Goal: Transaction & Acquisition: Book appointment/travel/reservation

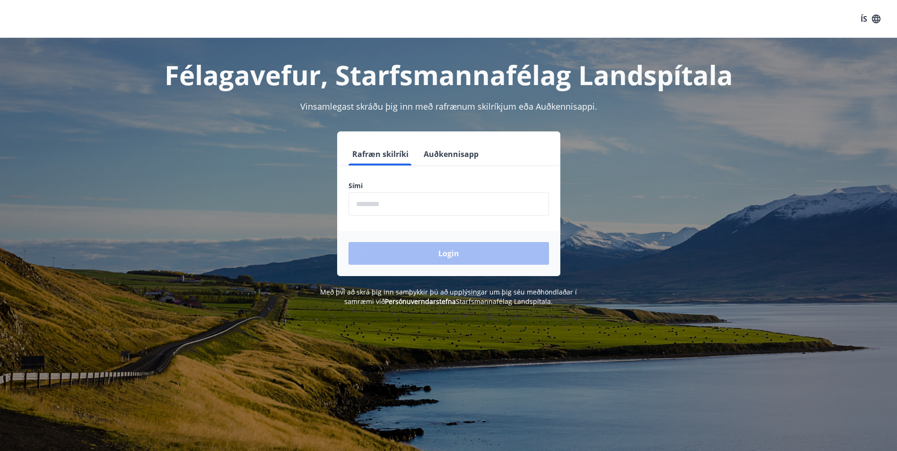
click at [390, 198] on input "phone" at bounding box center [449, 203] width 201 height 23
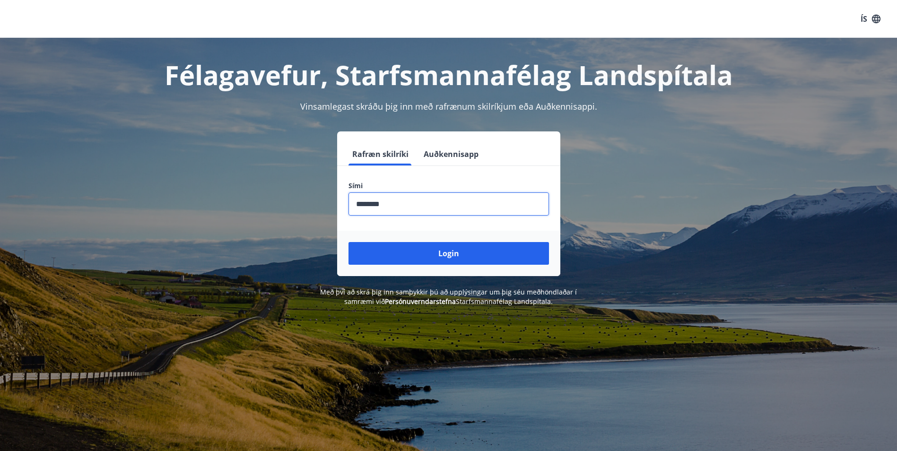
type input "********"
click at [349, 242] on button "Login" at bounding box center [449, 253] width 201 height 23
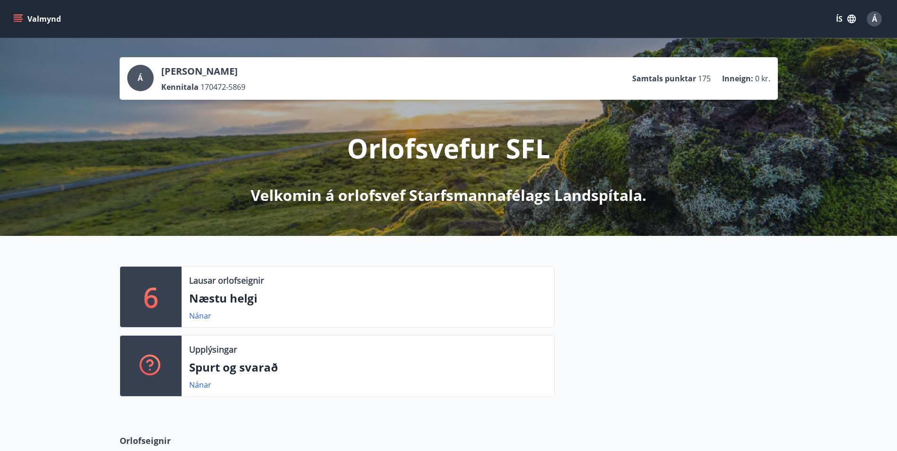
click at [17, 15] on icon "menu" at bounding box center [19, 15] width 10 height 1
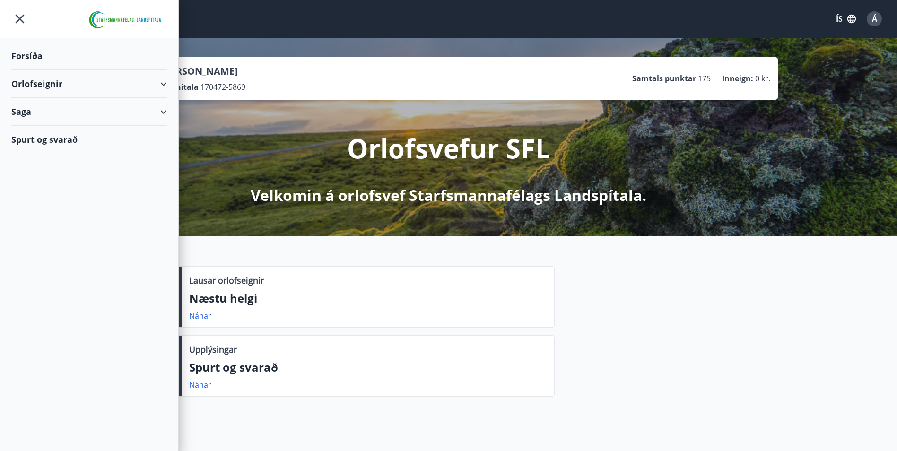
click at [36, 82] on div "Orlofseignir" at bounding box center [89, 84] width 156 height 28
click at [40, 104] on div "Framboð" at bounding box center [89, 108] width 140 height 20
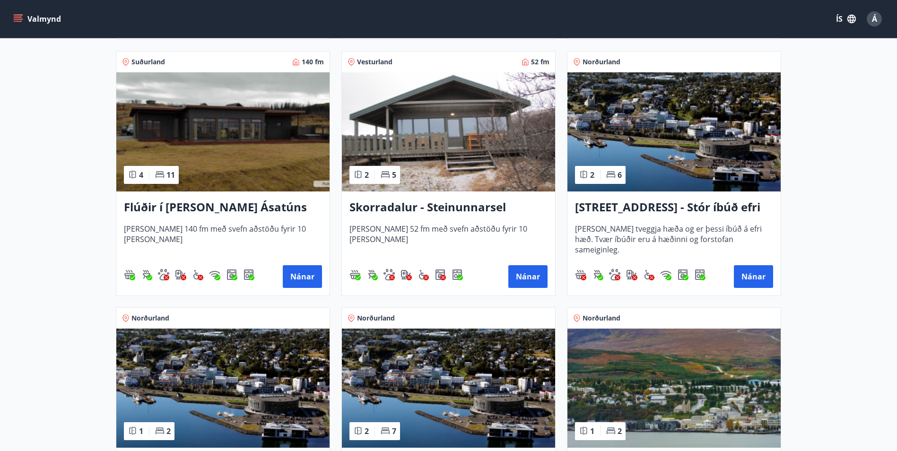
scroll to position [662, 0]
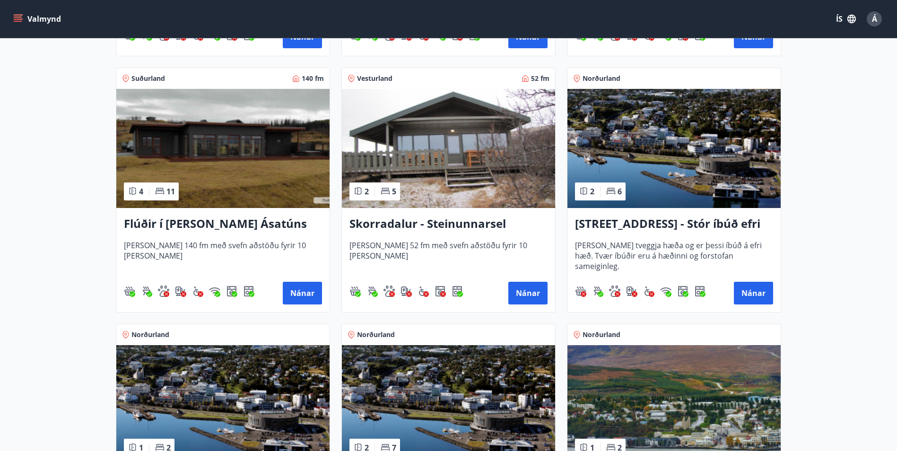
click at [740, 222] on h3 "[STREET_ADDRESS] - Stór íbúð efri hæð íbúð 1" at bounding box center [674, 224] width 198 height 17
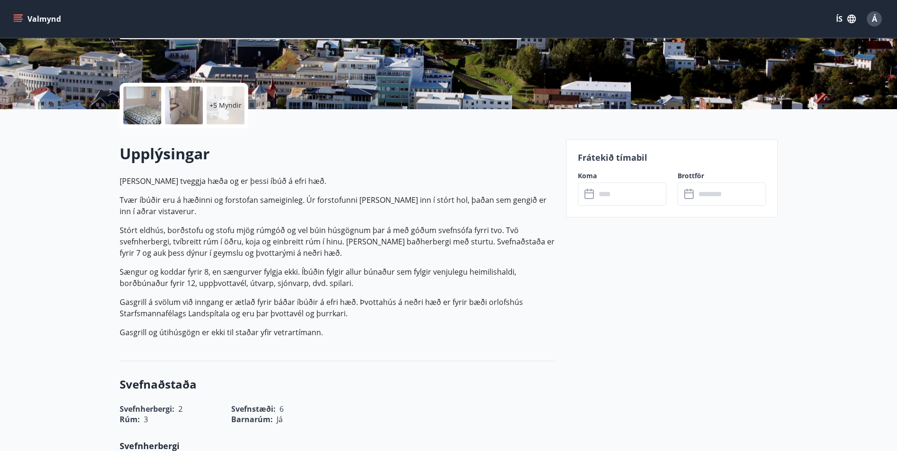
scroll to position [189, 0]
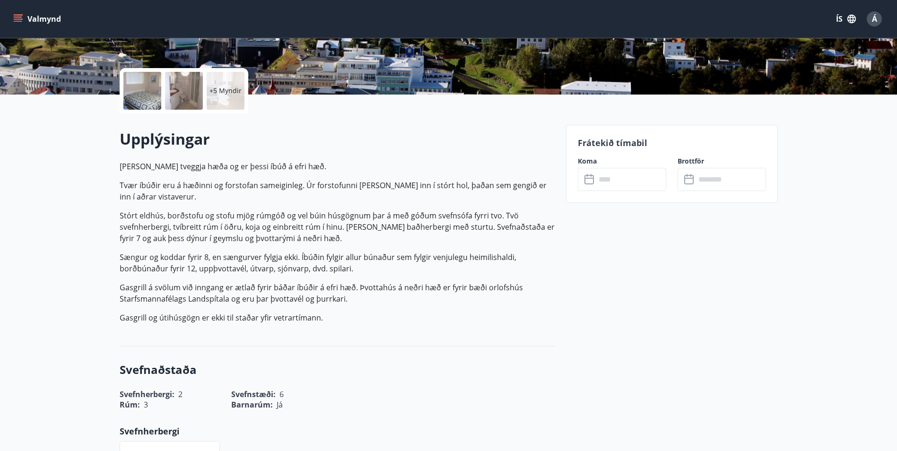
click at [624, 179] on input "text" at bounding box center [631, 179] width 70 height 23
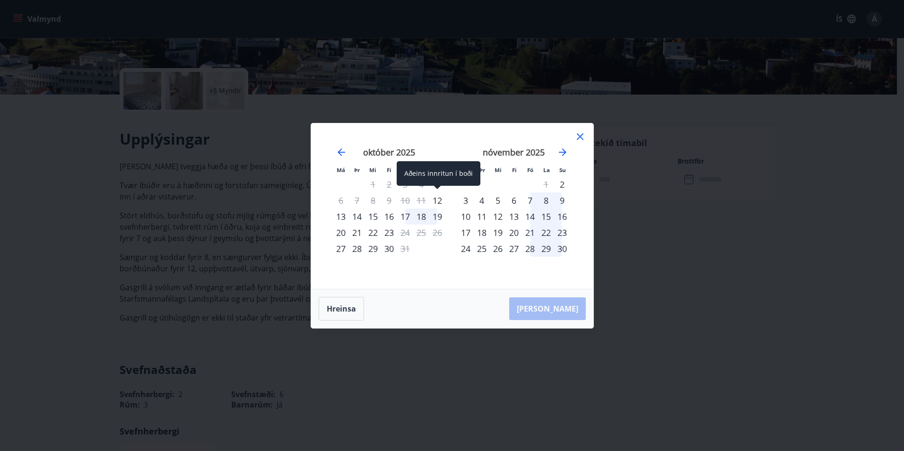
click at [438, 197] on div "12" at bounding box center [437, 200] width 16 height 16
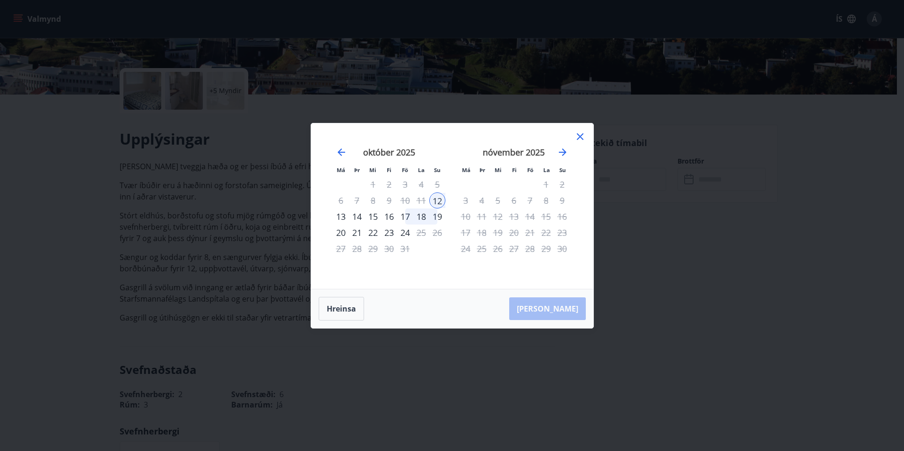
click at [337, 216] on div "13" at bounding box center [341, 217] width 16 height 16
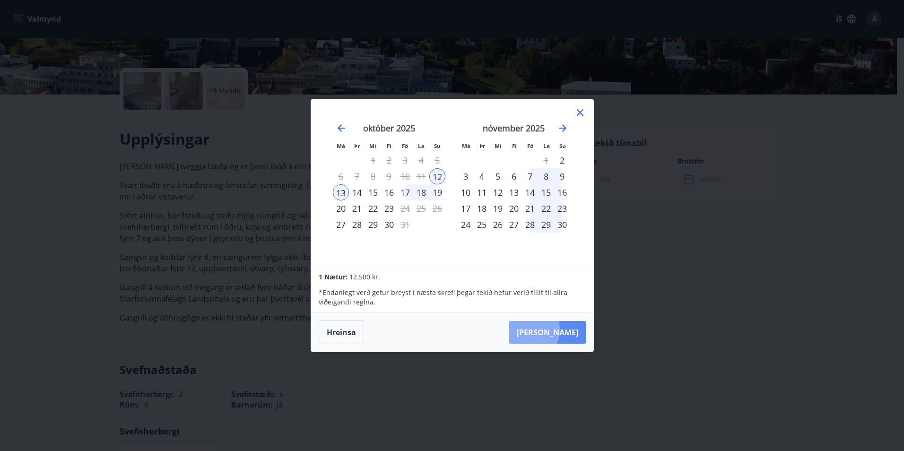
click at [556, 330] on button "[PERSON_NAME]" at bounding box center [547, 332] width 77 height 23
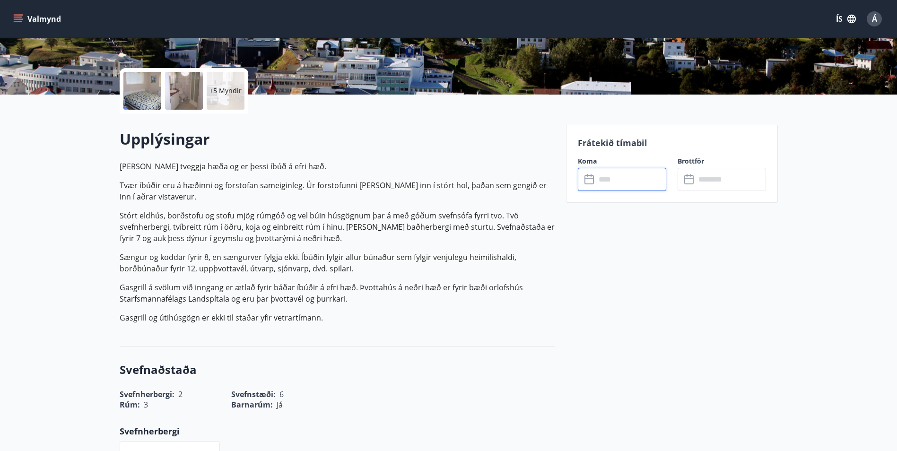
type input "******"
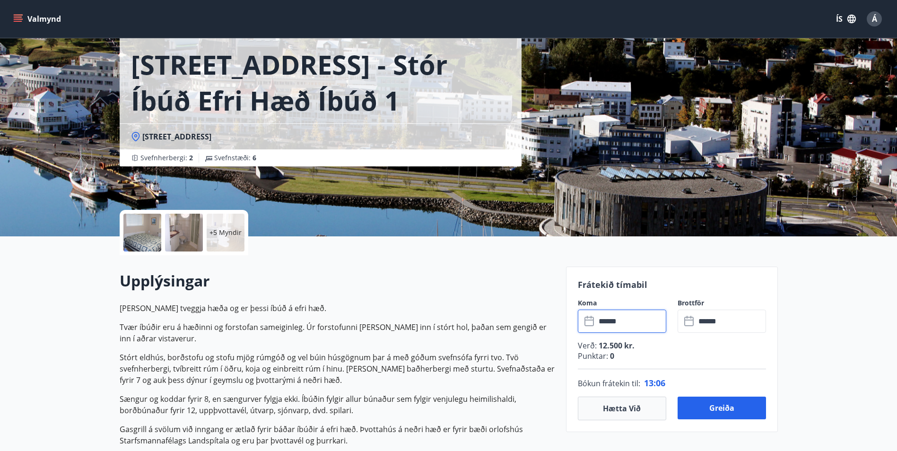
scroll to position [95, 0]
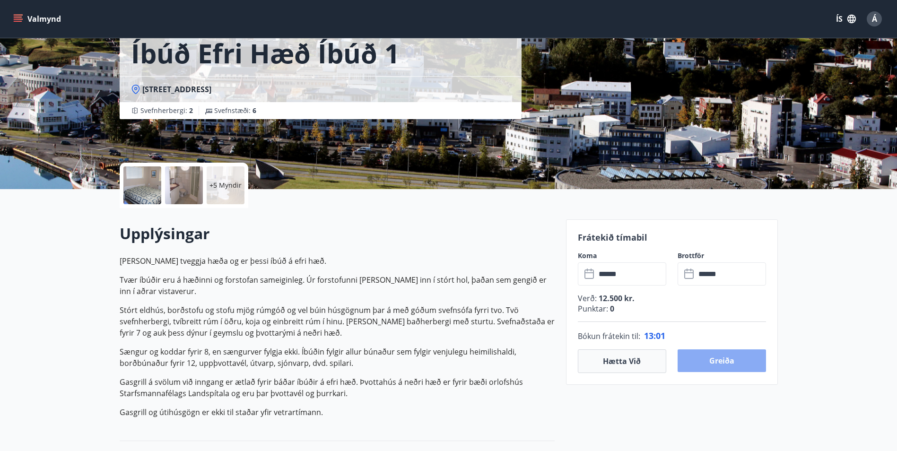
click at [730, 365] on button "Greiða" at bounding box center [722, 361] width 88 height 23
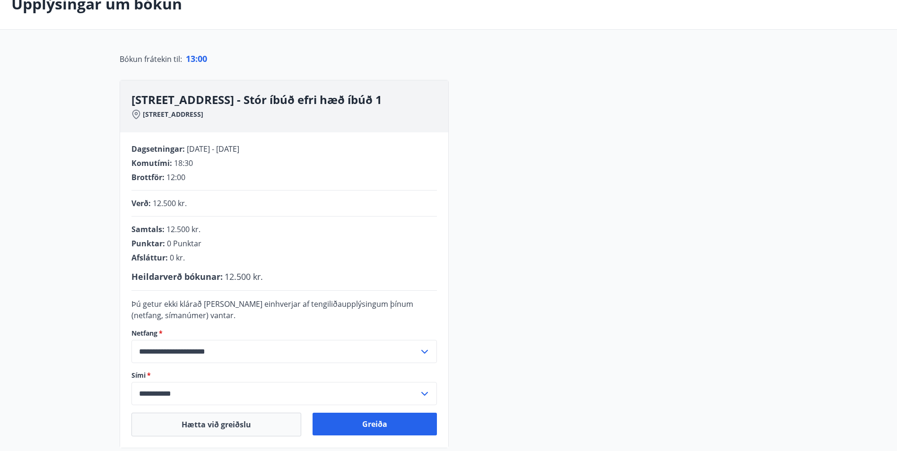
scroll to position [95, 0]
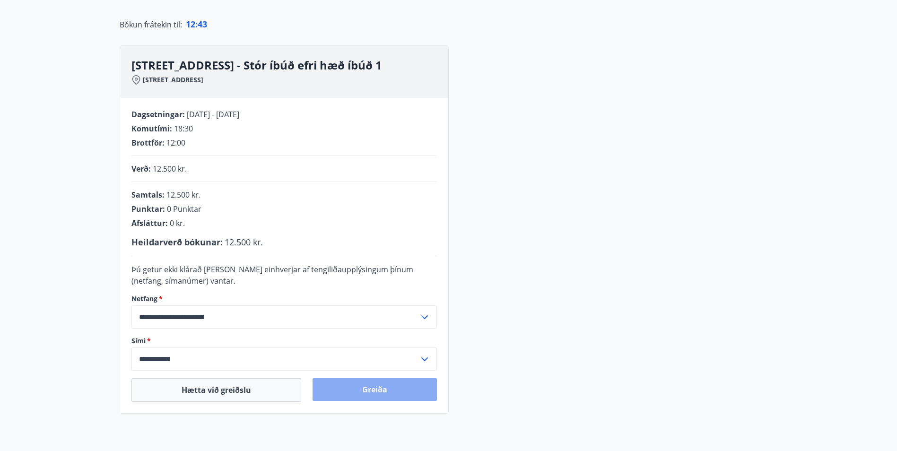
click at [388, 388] on button "Greiða" at bounding box center [375, 389] width 124 height 23
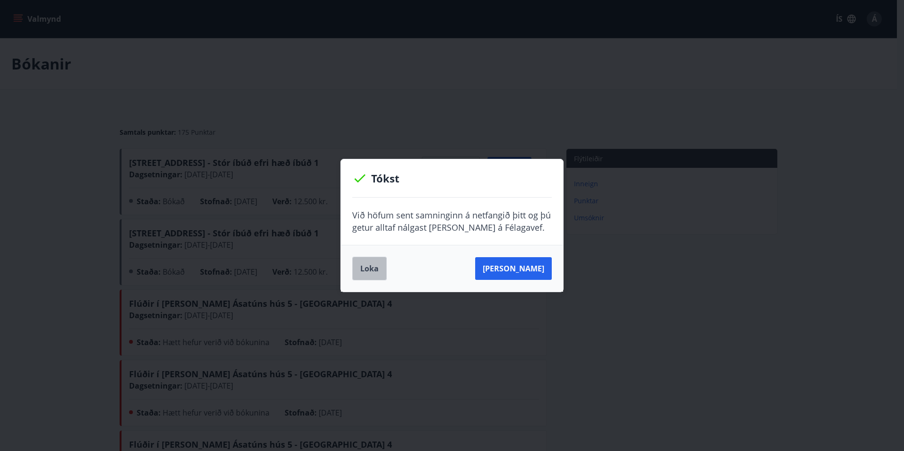
click at [367, 268] on button "Loka" at bounding box center [369, 269] width 35 height 24
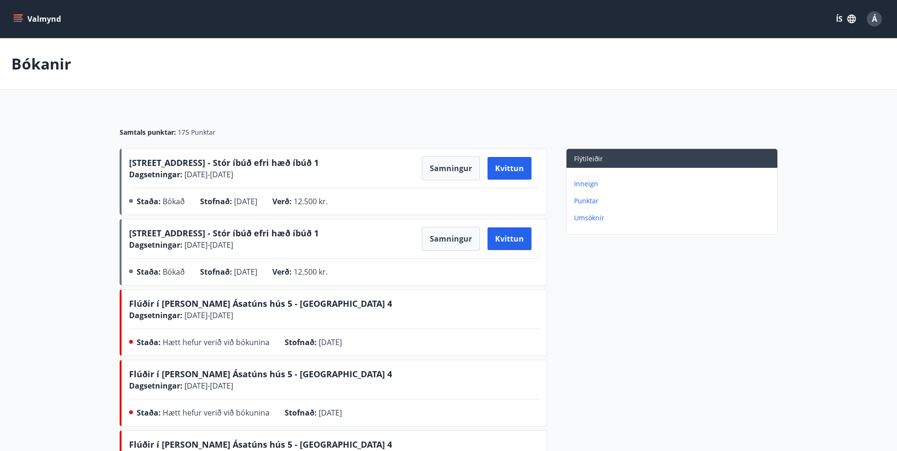
click at [17, 17] on icon "menu" at bounding box center [18, 17] width 9 height 1
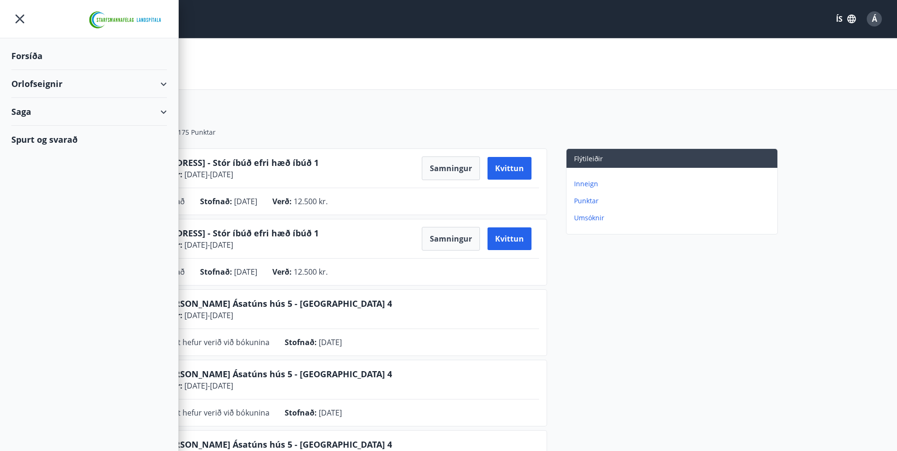
click at [39, 80] on div "Orlofseignir" at bounding box center [89, 84] width 156 height 28
click at [45, 105] on div "Framboð" at bounding box center [89, 108] width 140 height 20
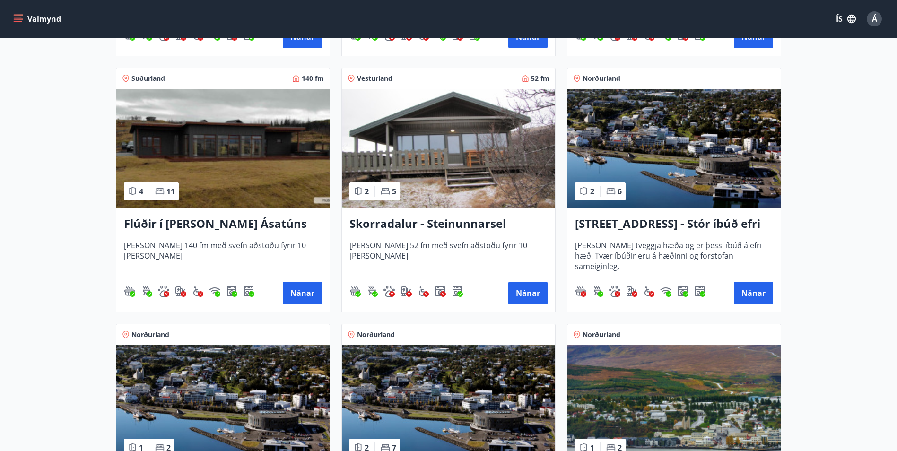
click at [236, 224] on h3 "Flúðir í [PERSON_NAME] Ásatúns hús 5 - [GEOGRAPHIC_DATA] 4" at bounding box center [223, 224] width 198 height 17
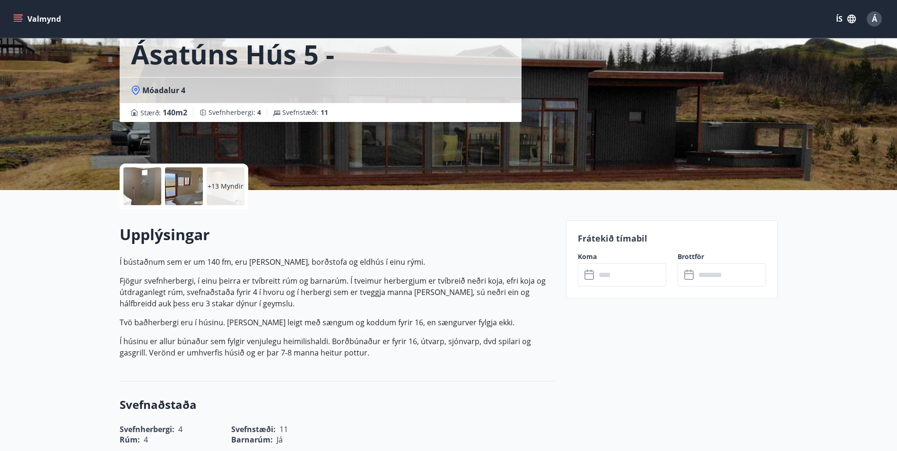
scroll to position [95, 0]
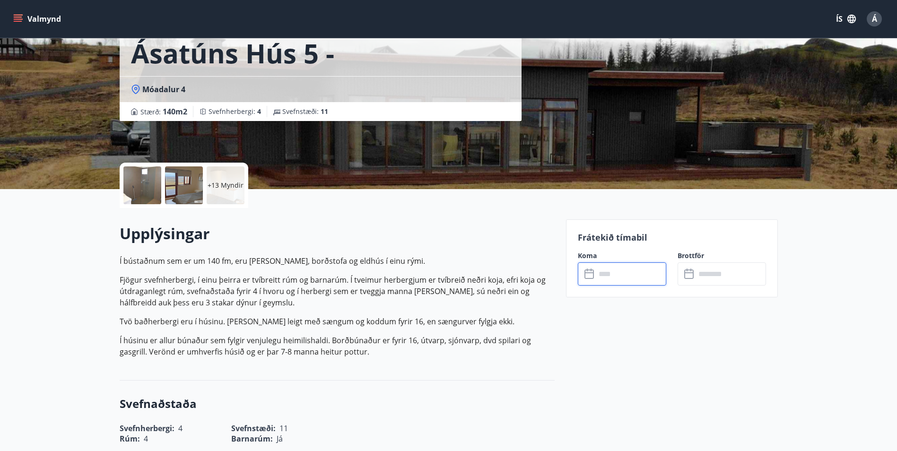
click at [627, 279] on input "text" at bounding box center [631, 273] width 70 height 23
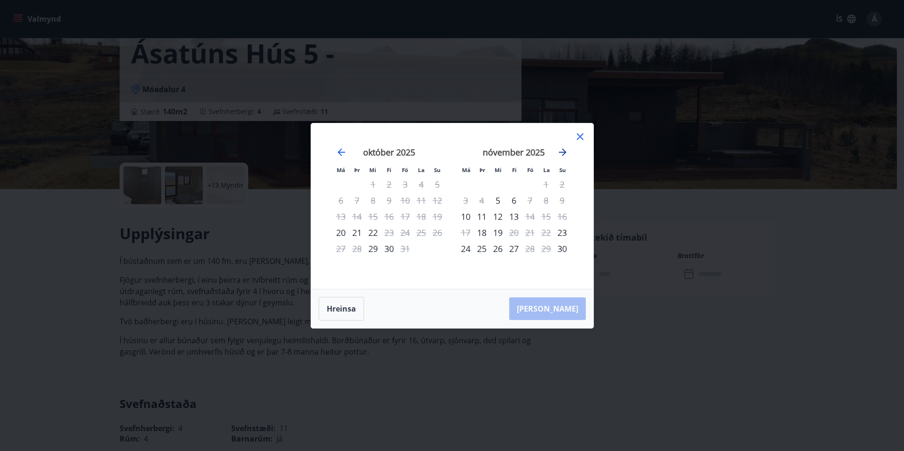
click at [566, 153] on icon "Move forward to switch to the next month." at bounding box center [562, 152] width 11 height 11
click at [575, 133] on icon at bounding box center [580, 136] width 11 height 11
